Goal: Book appointment/travel/reservation

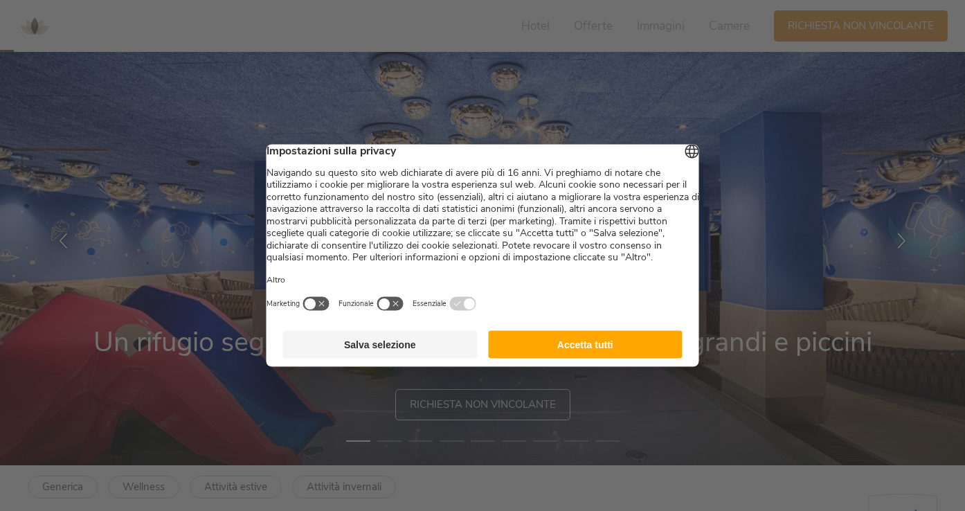
scroll to position [60, 0]
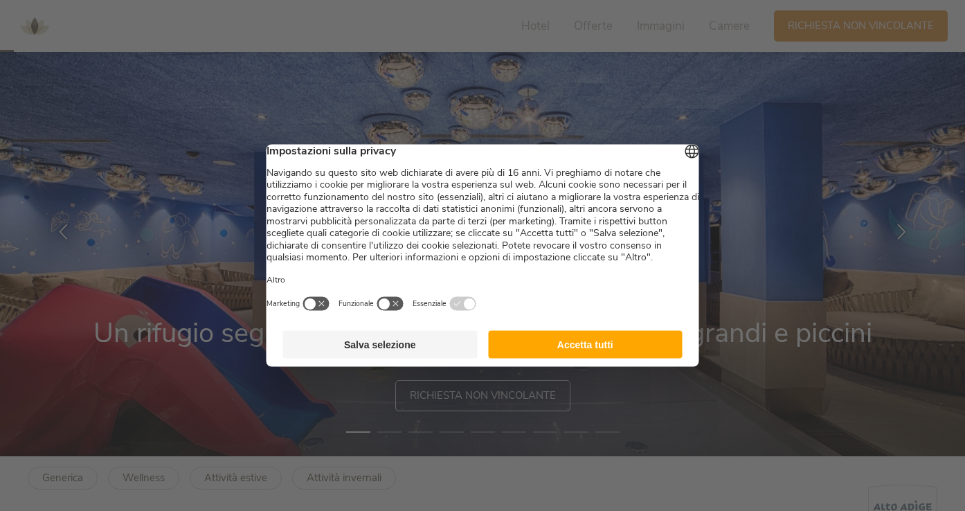
click at [609, 356] on button "Accetta tutti" at bounding box center [585, 345] width 194 height 28
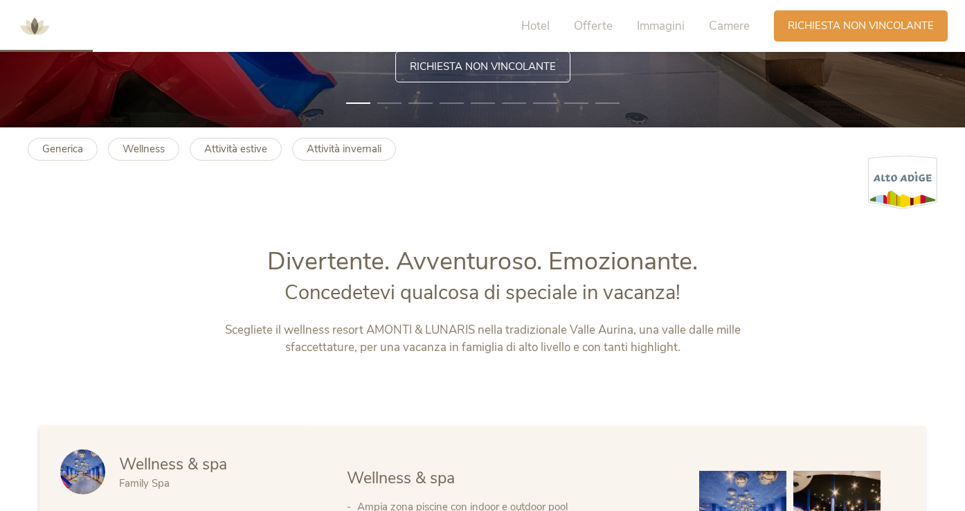
scroll to position [390, 0]
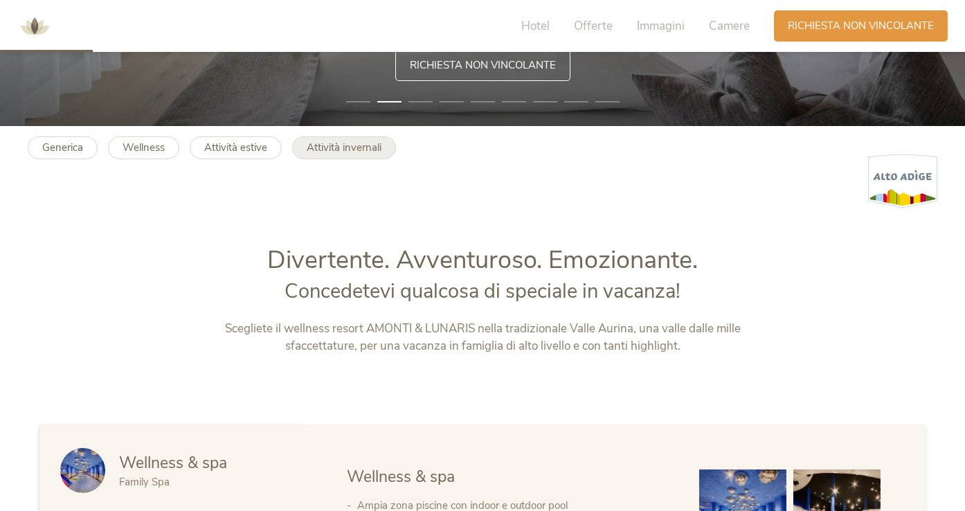
click at [338, 146] on b "Attività invernali" at bounding box center [344, 148] width 75 height 14
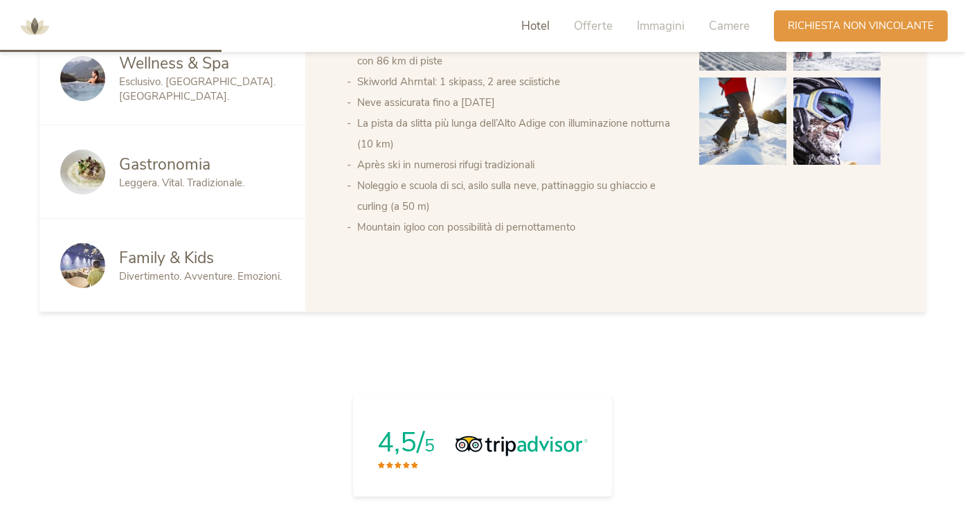
scroll to position [883, 0]
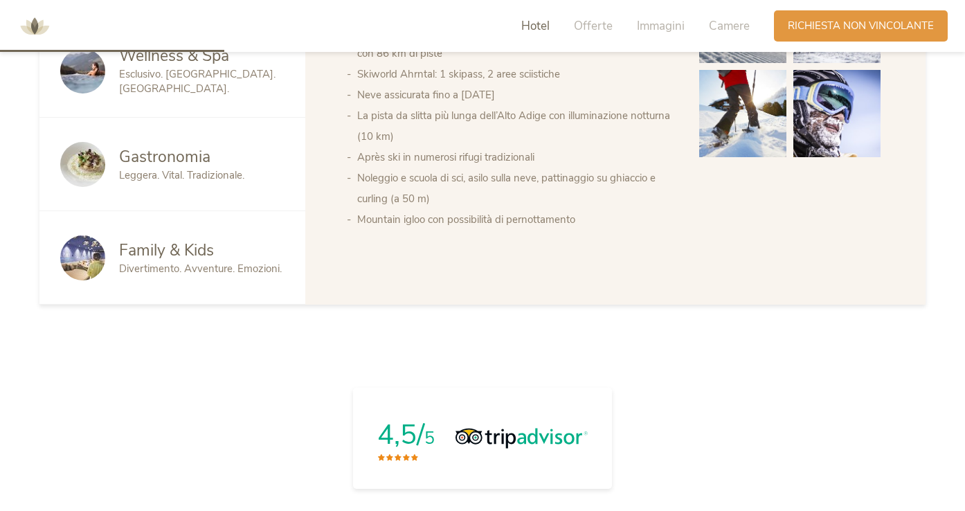
click at [199, 249] on span "Family & Kids" at bounding box center [166, 249] width 95 height 21
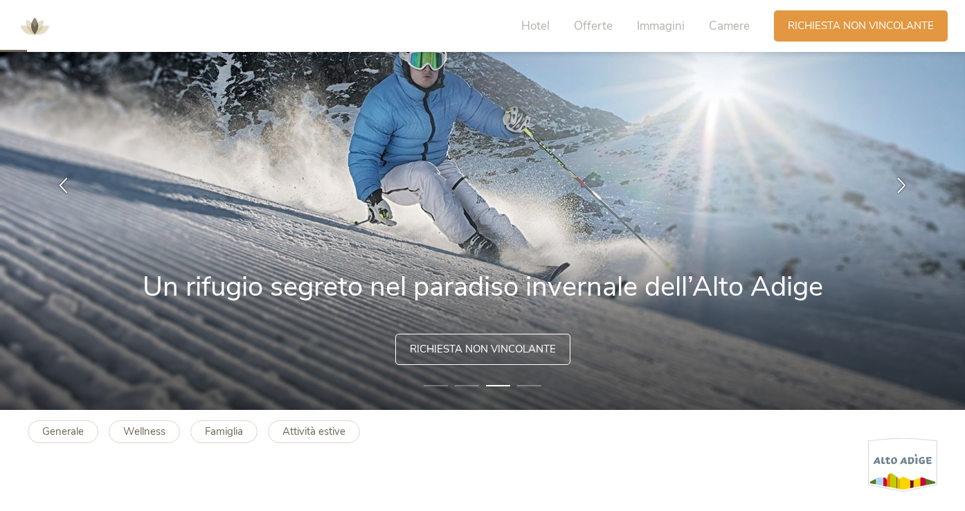
scroll to position [83, 0]
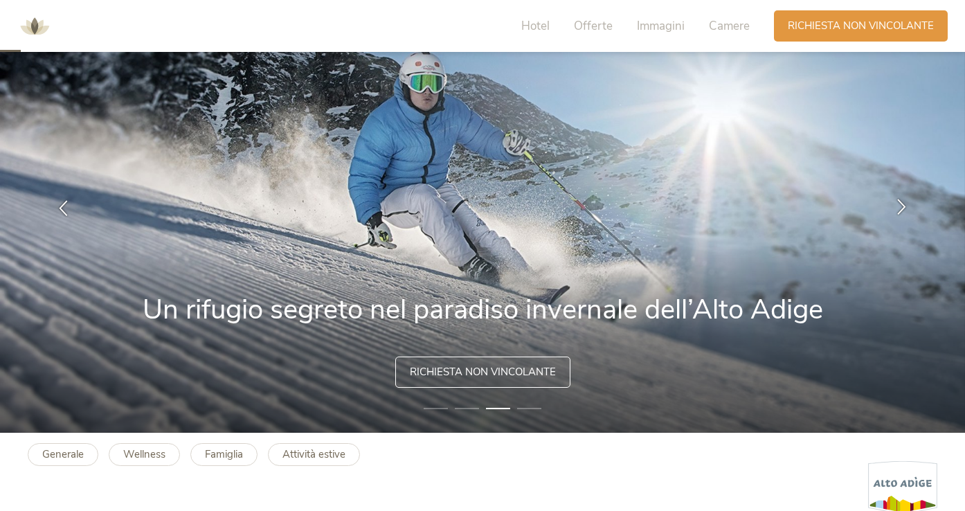
click at [901, 201] on icon at bounding box center [902, 207] width 16 height 16
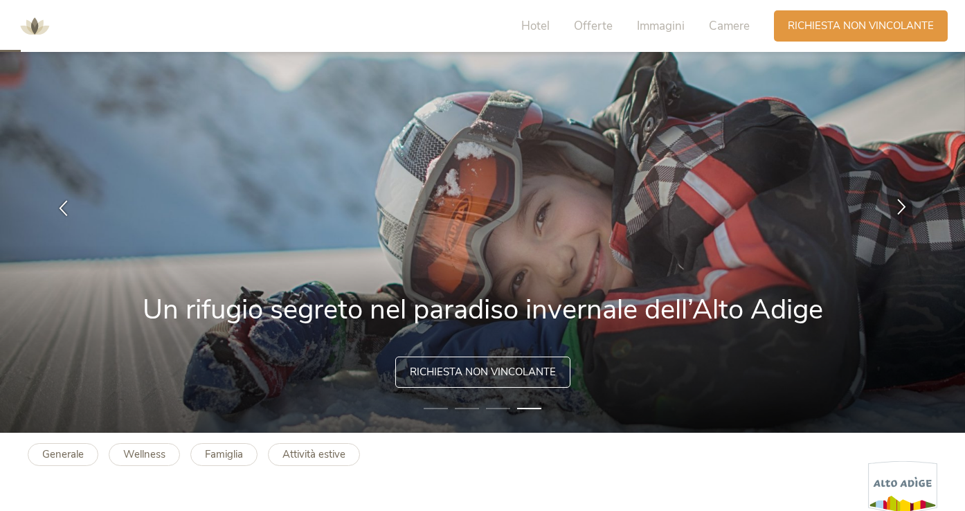
click at [901, 201] on icon at bounding box center [902, 207] width 16 height 16
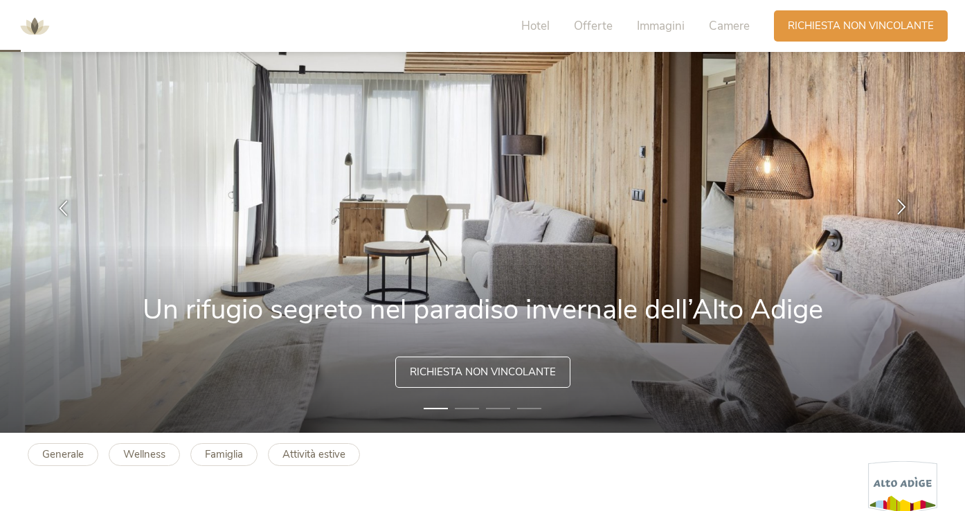
click at [901, 201] on icon at bounding box center [902, 207] width 16 height 16
click at [900, 207] on icon at bounding box center [902, 207] width 16 height 16
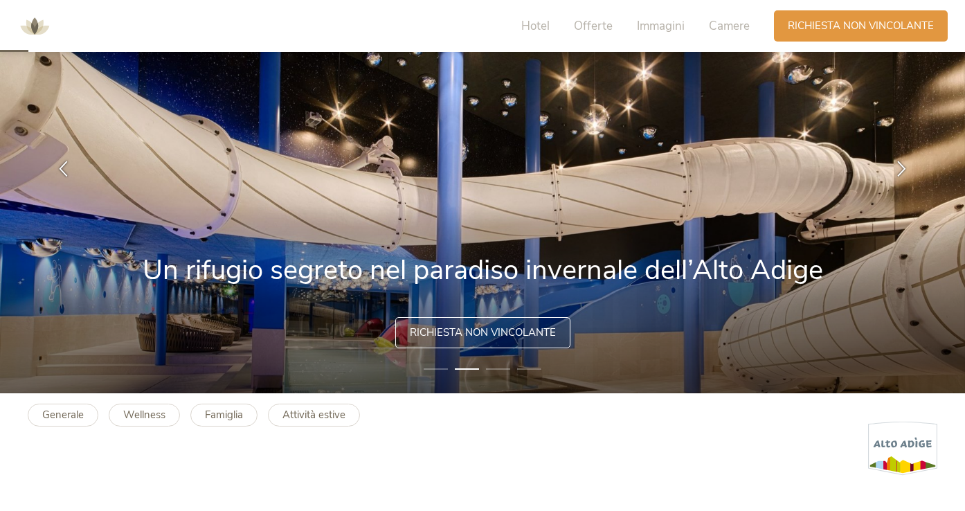
scroll to position [129, 0]
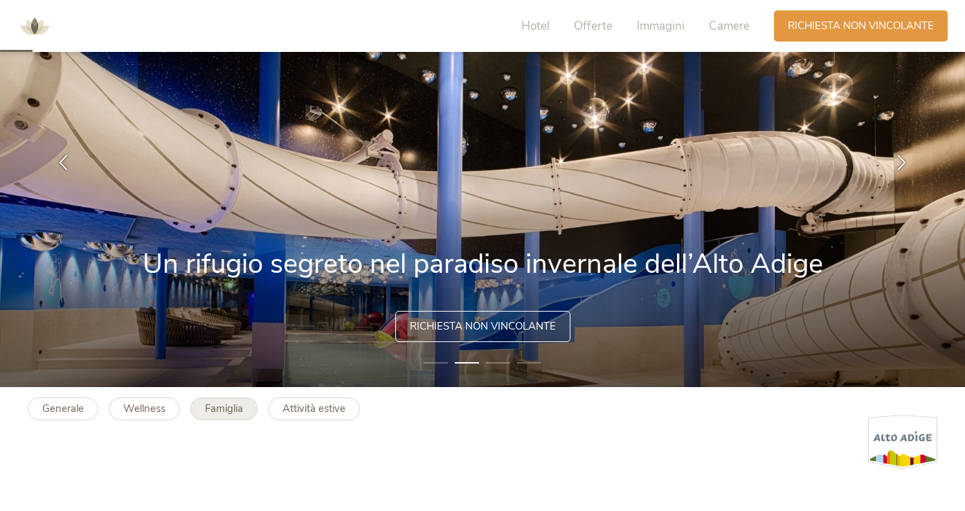
click at [230, 407] on b "Famiglia" at bounding box center [224, 408] width 38 height 14
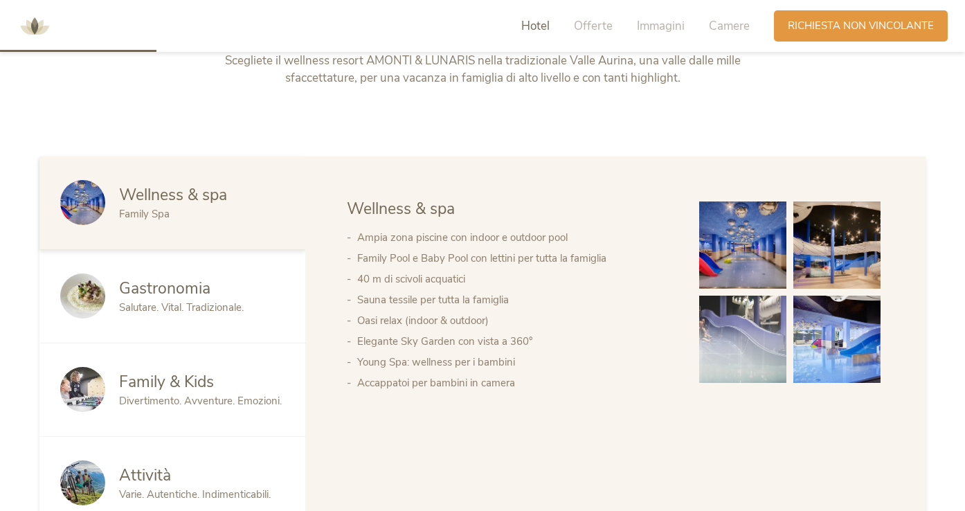
scroll to position [657, 0]
click at [742, 333] on img at bounding box center [742, 339] width 87 height 87
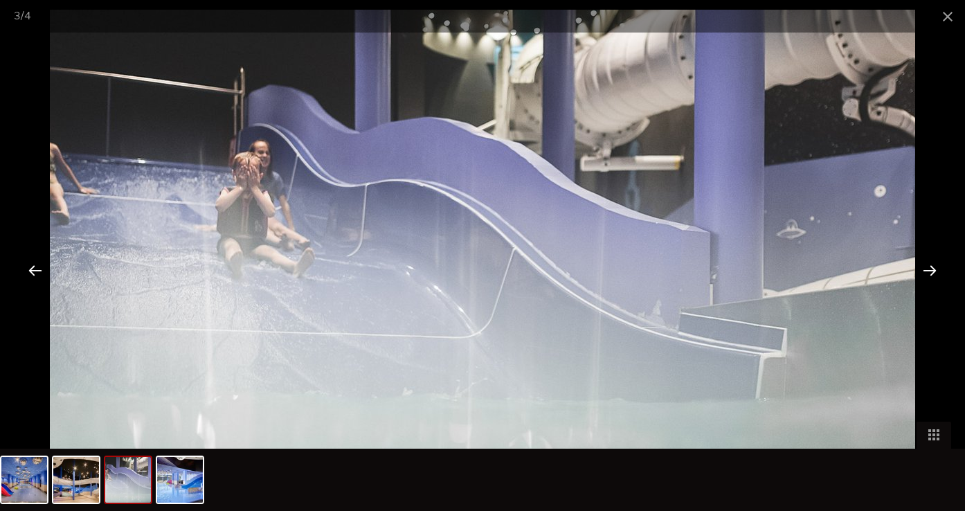
click at [925, 271] on div at bounding box center [929, 269] width 43 height 43
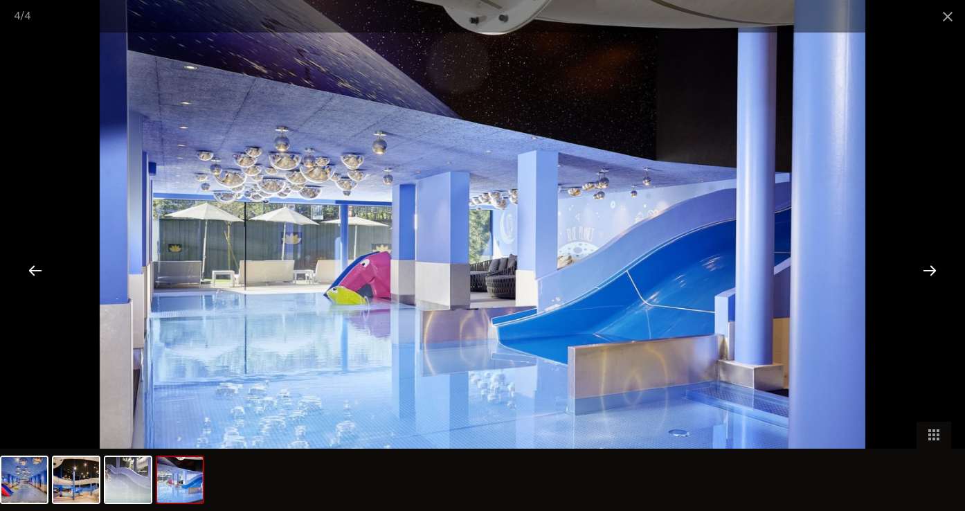
click at [925, 271] on div at bounding box center [929, 269] width 43 height 43
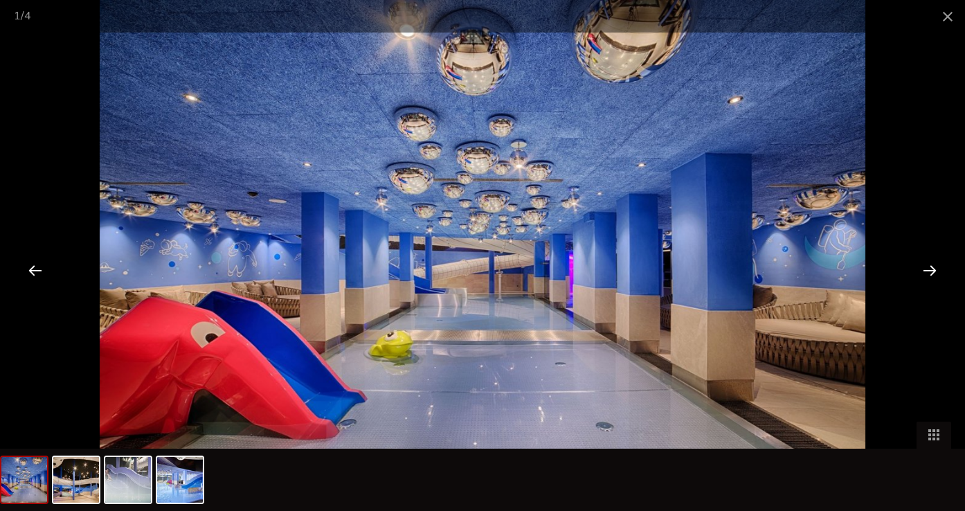
click at [925, 271] on div at bounding box center [929, 269] width 43 height 43
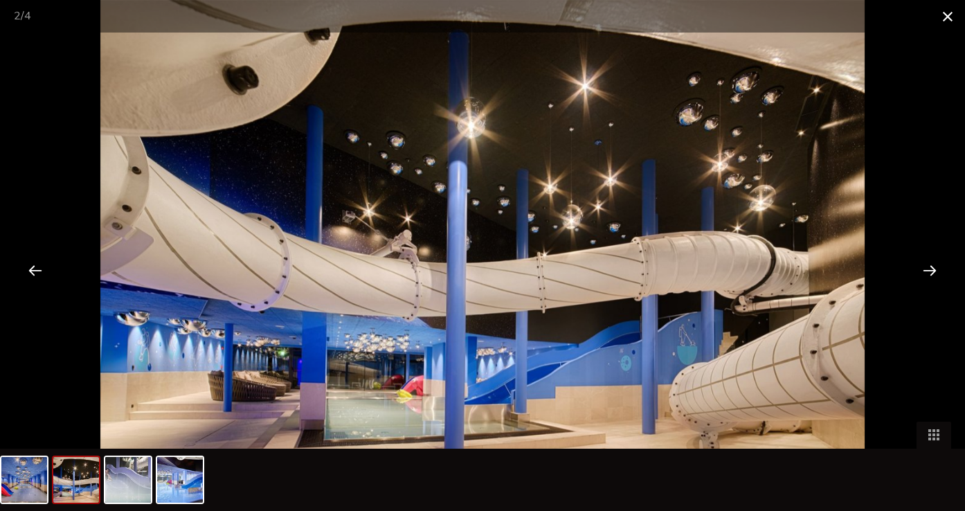
click at [943, 19] on span at bounding box center [947, 16] width 35 height 33
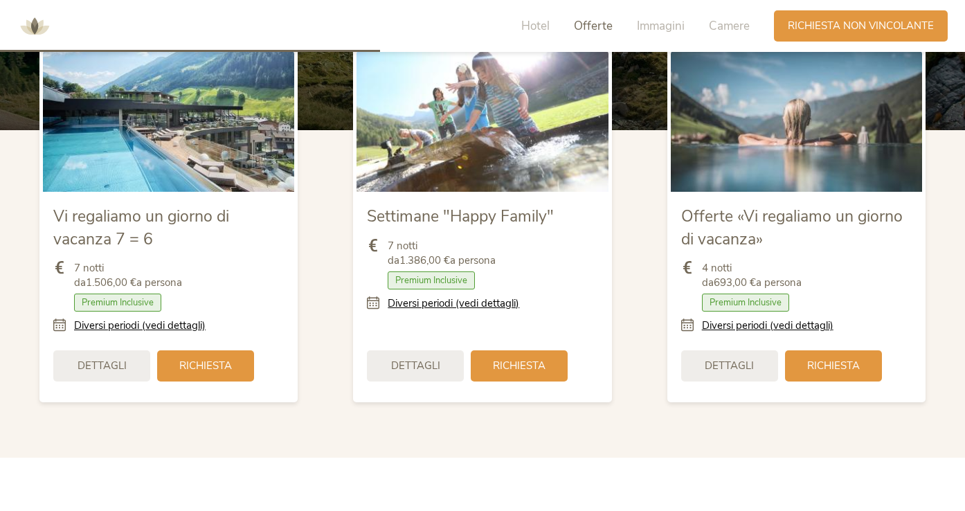
scroll to position [1603, 0]
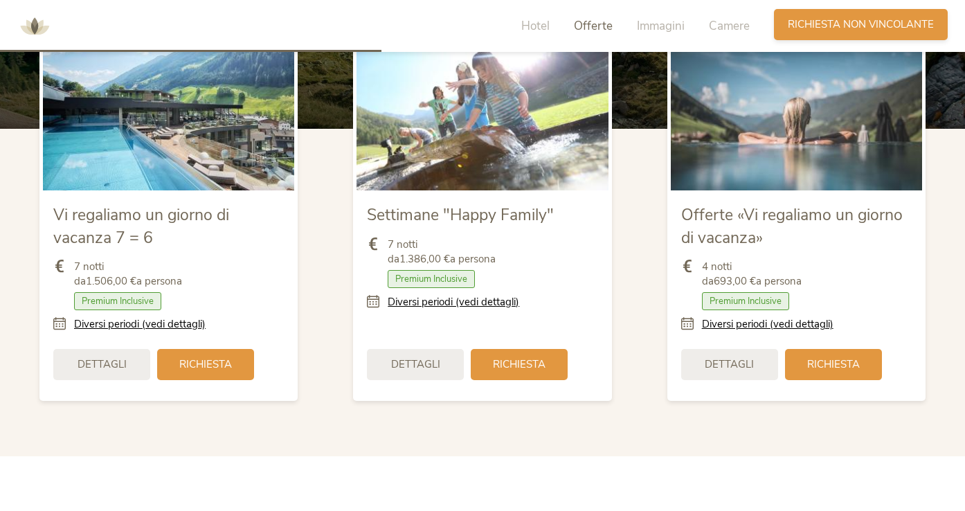
click at [871, 18] on span "Richiesta non vincolante" at bounding box center [861, 24] width 146 height 15
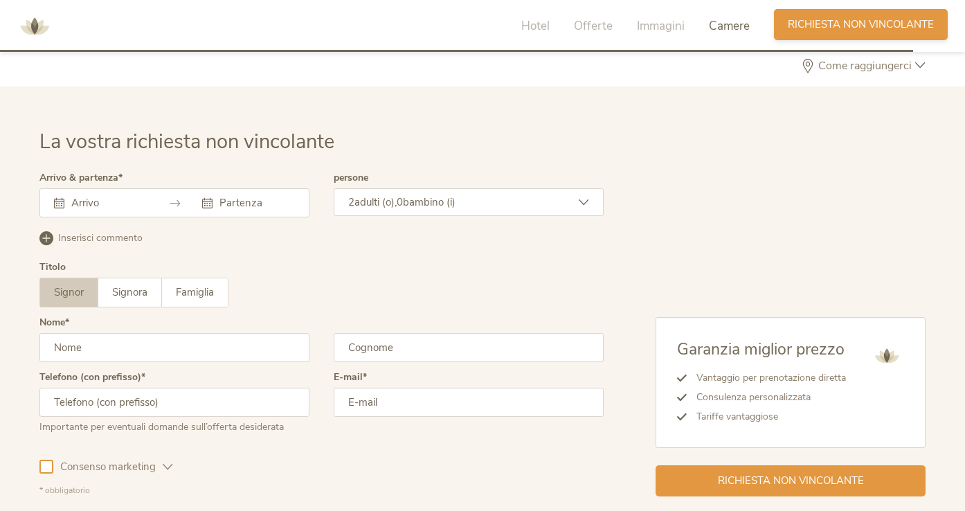
scroll to position [3989, 0]
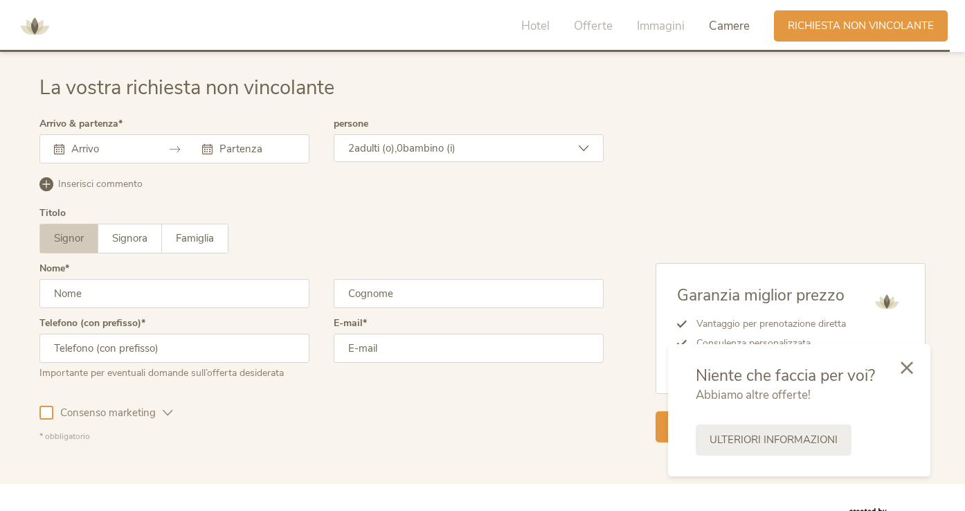
click at [60, 144] on icon at bounding box center [59, 149] width 10 height 10
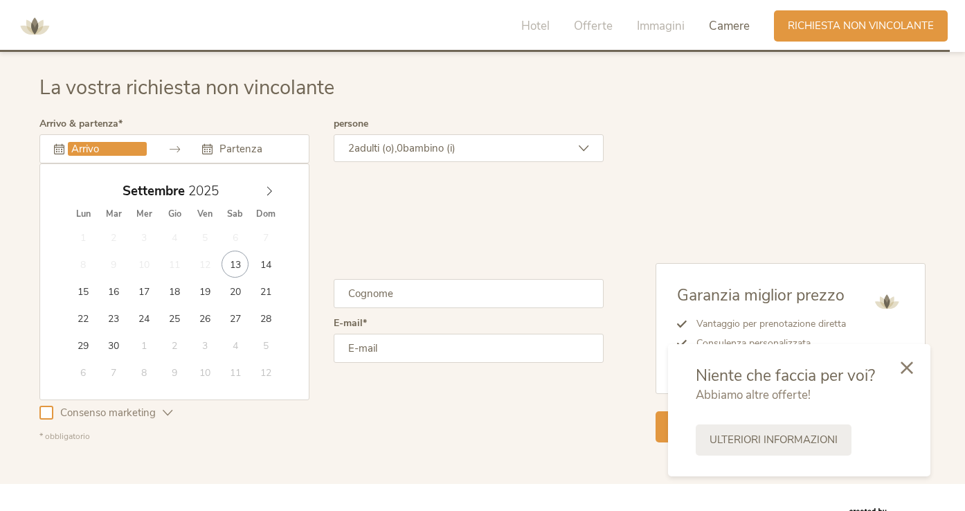
click at [80, 142] on input "text" at bounding box center [107, 149] width 79 height 14
click at [278, 187] on span at bounding box center [269, 187] width 24 height 19
type input "[DATE]"
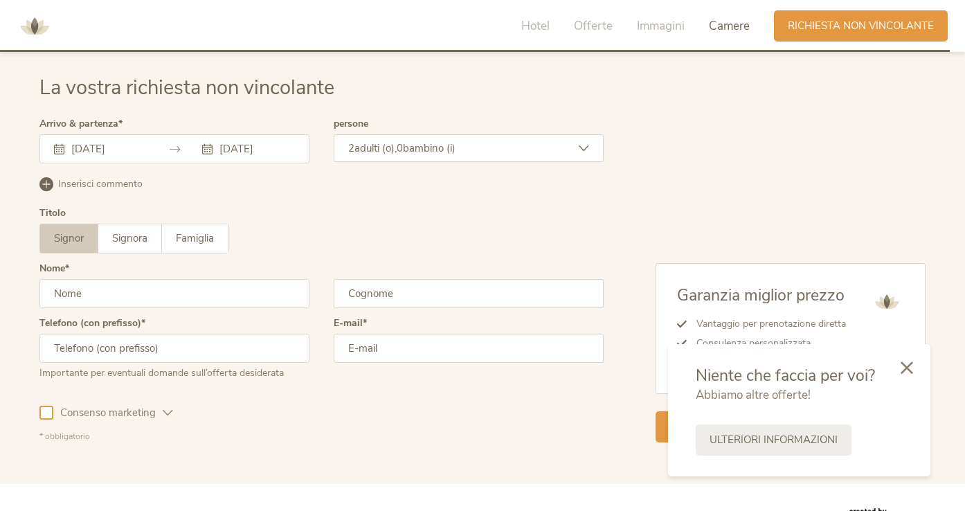
click at [428, 143] on span "bambino (i)" at bounding box center [429, 148] width 53 height 14
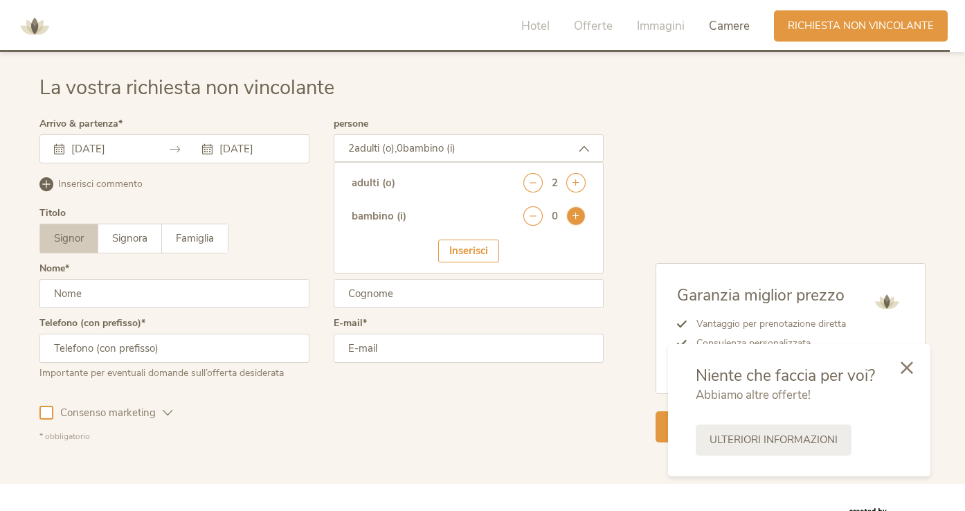
click at [573, 210] on icon at bounding box center [575, 215] width 19 height 19
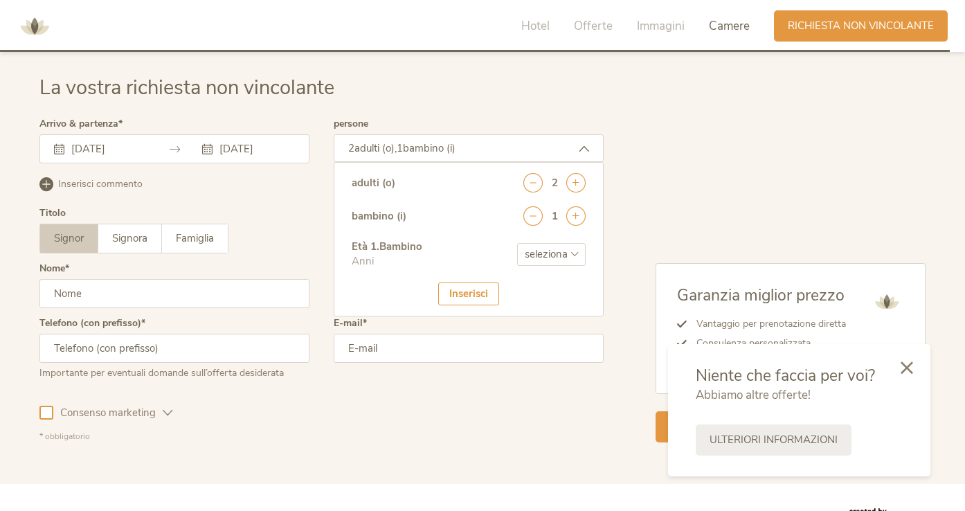
select select "5"
click at [475, 294] on div "Inserisci" at bounding box center [468, 293] width 61 height 23
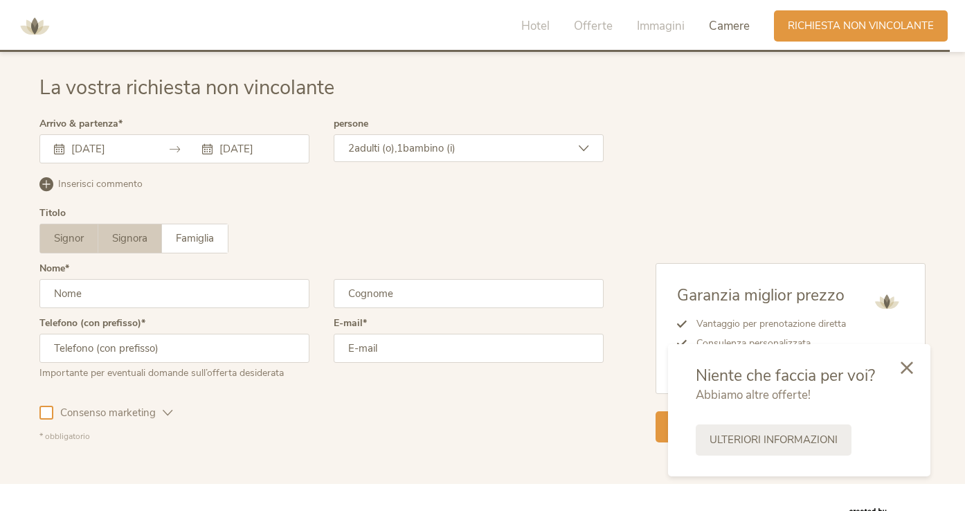
click at [125, 234] on span "Signora" at bounding box center [129, 238] width 35 height 14
click at [210, 231] on span "Famiglia" at bounding box center [195, 238] width 38 height 14
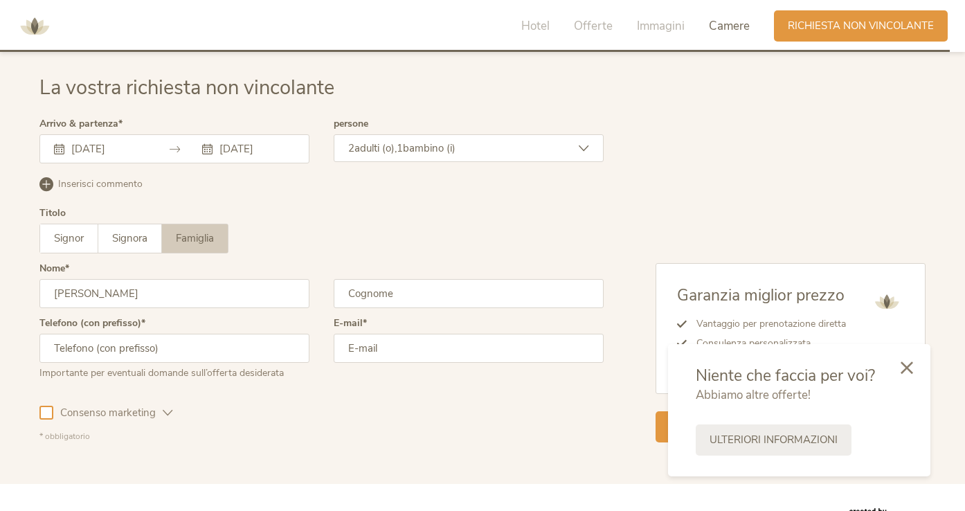
type input "[PERSON_NAME]"
type input "3207451247"
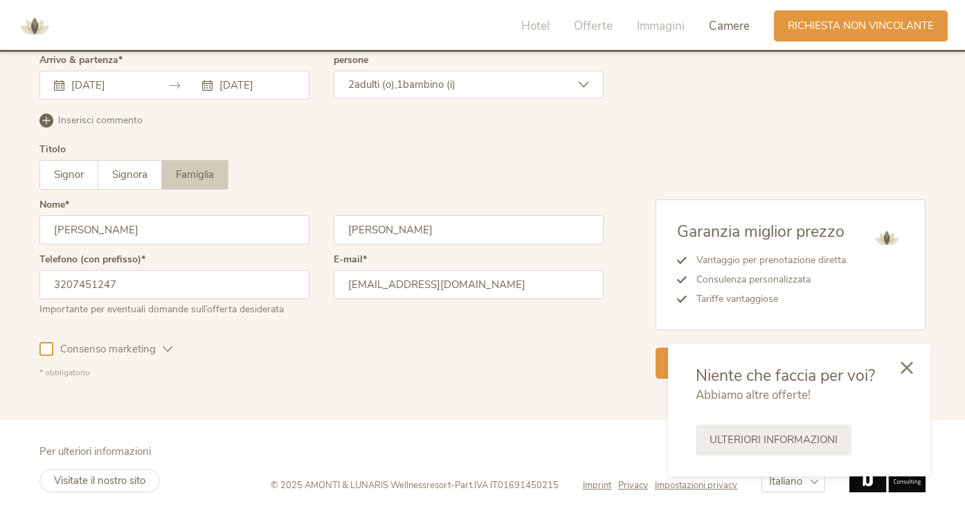
scroll to position [4052, 0]
type input "[EMAIL_ADDRESS][DOMAIN_NAME]"
click at [49, 346] on div at bounding box center [46, 350] width 14 height 14
click at [909, 364] on icon at bounding box center [906, 366] width 12 height 12
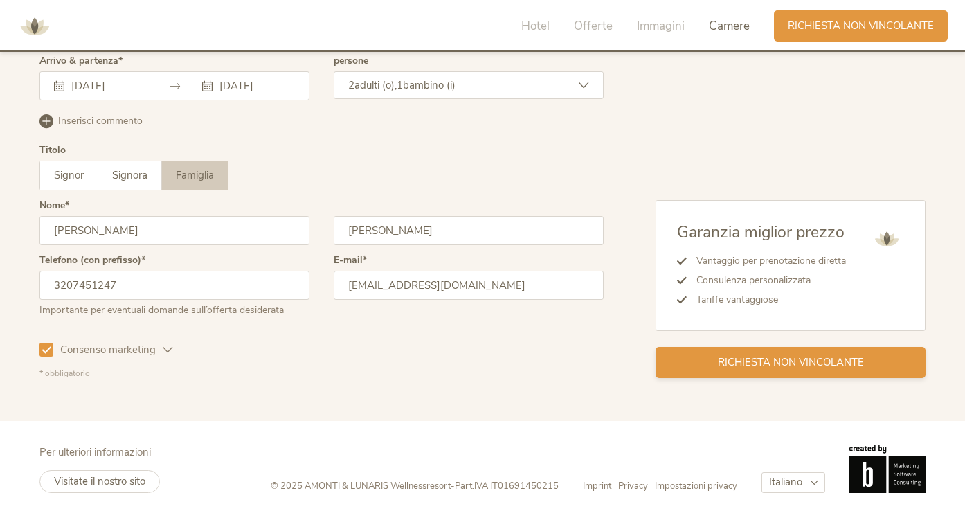
click at [858, 355] on span "Richiesta non vincolante" at bounding box center [791, 362] width 146 height 15
